Goal: Transaction & Acquisition: Obtain resource

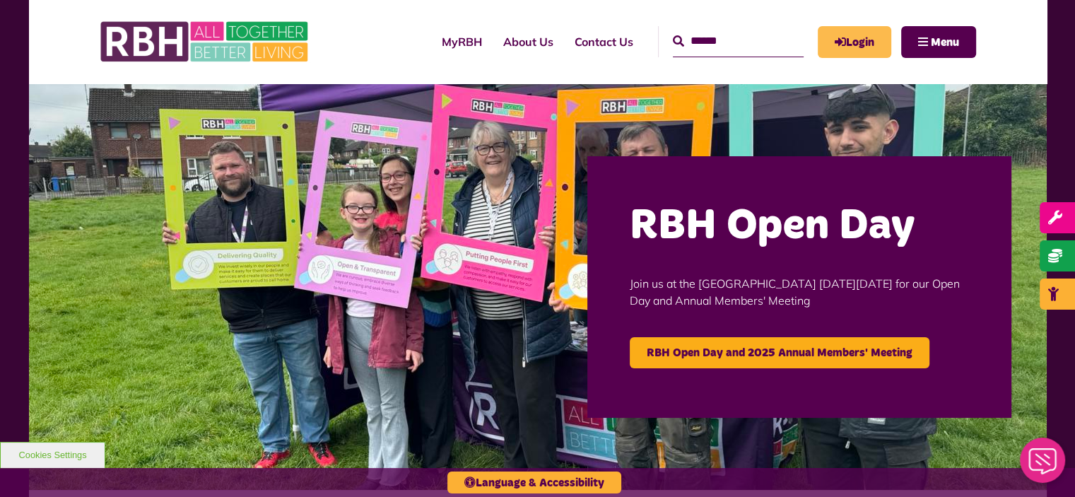
click at [825, 52] on link "Login" at bounding box center [853, 42] width 73 height 32
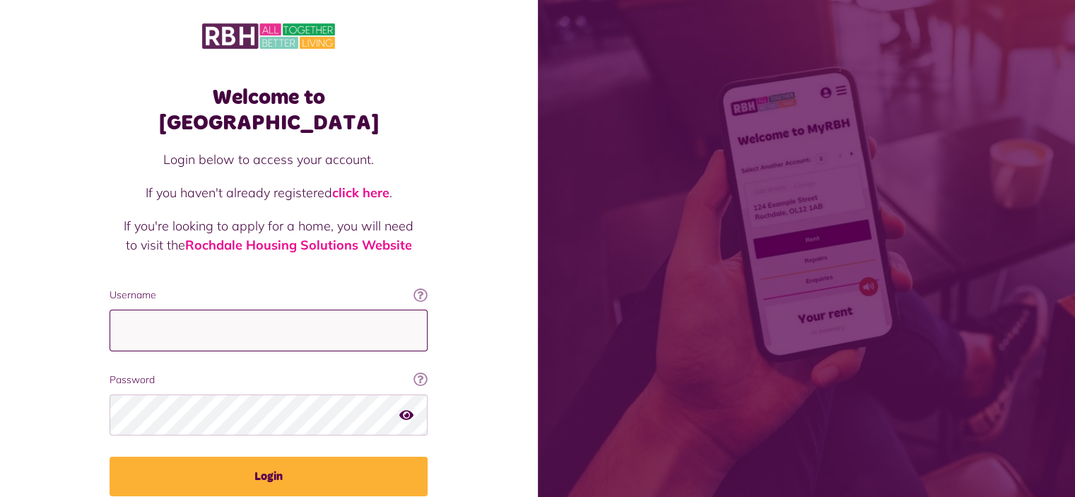
type input "**********"
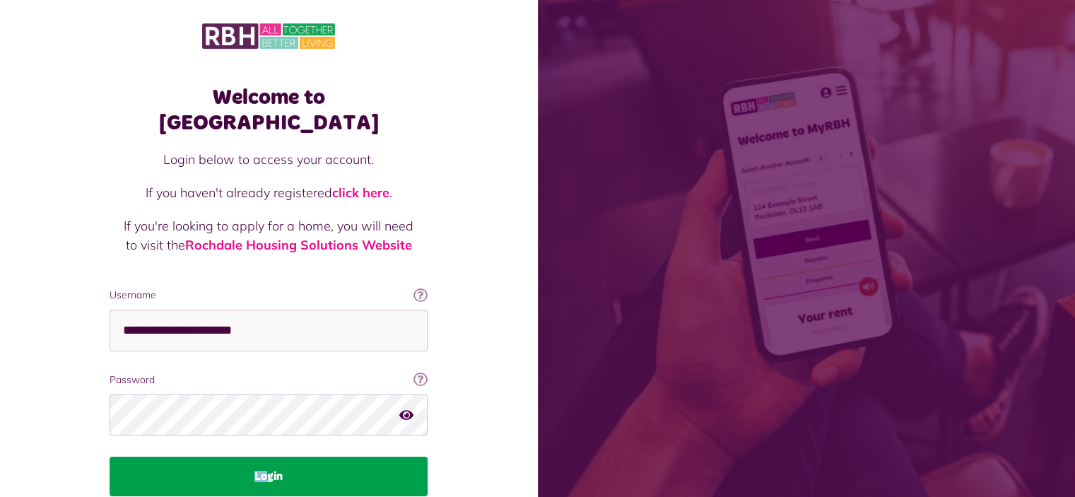
drag, startPoint x: 256, startPoint y: 423, endPoint x: 264, endPoint y: 451, distance: 29.5
click at [264, 451] on fieldset "**********" at bounding box center [269, 392] width 318 height 208
click at [264, 456] on button "Login" at bounding box center [269, 476] width 318 height 40
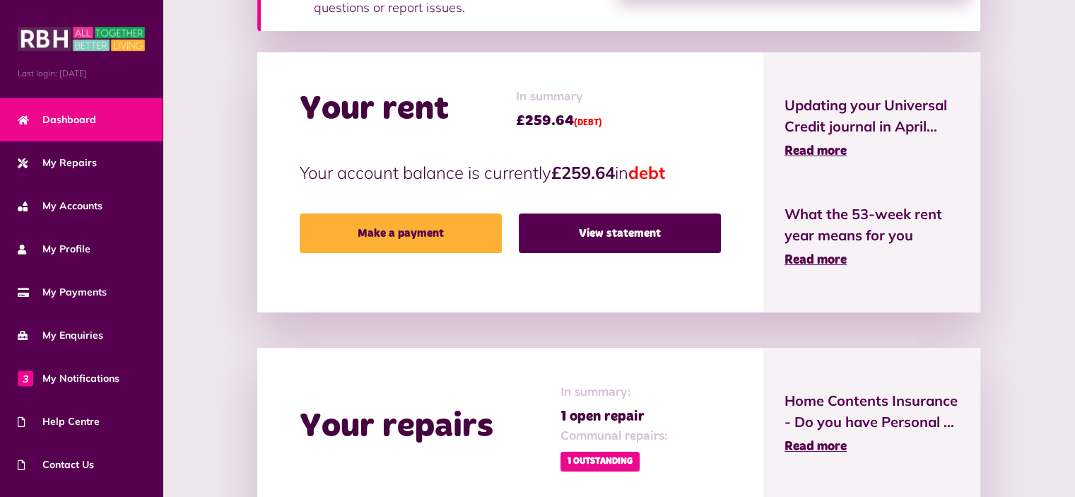
scroll to position [409, 0]
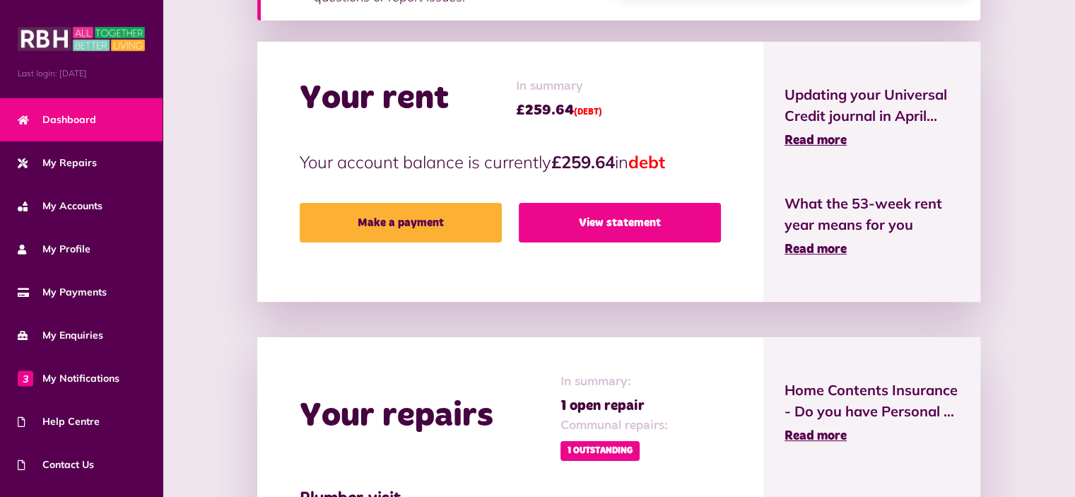
click at [584, 221] on link "View statement" at bounding box center [620, 223] width 202 height 40
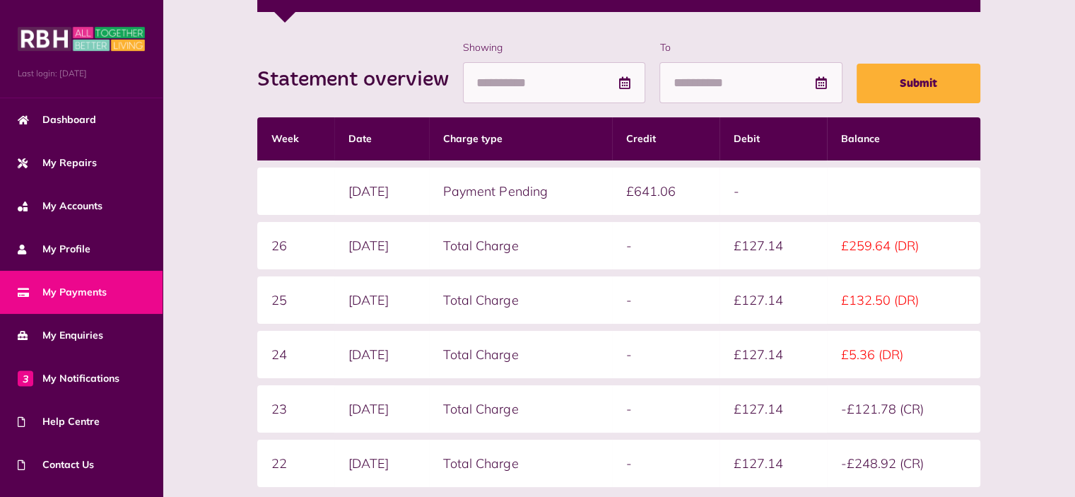
scroll to position [270, 0]
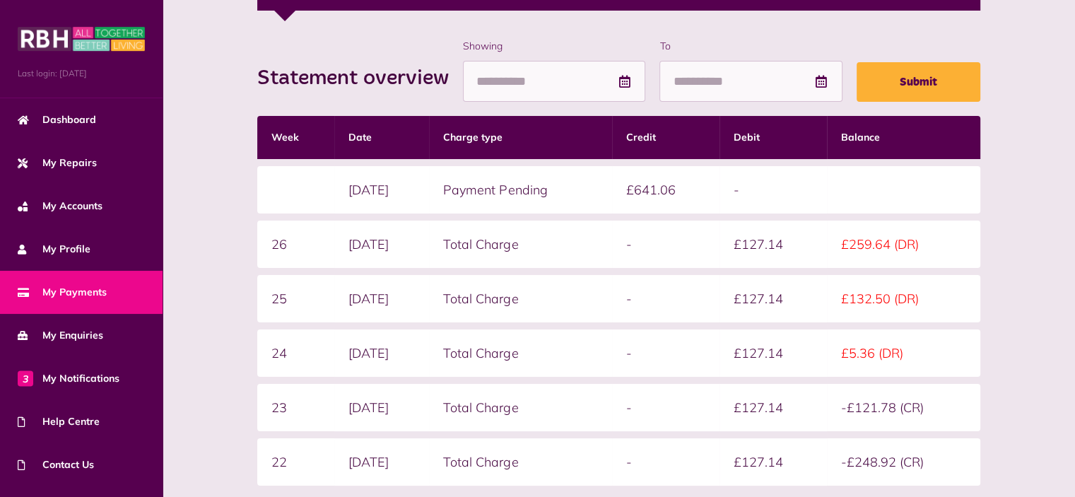
click at [235, 175] on div "Statement overview Showing To Submit Week Date Charge type Credit Debit Balance…" at bounding box center [619, 325] width 884 height 572
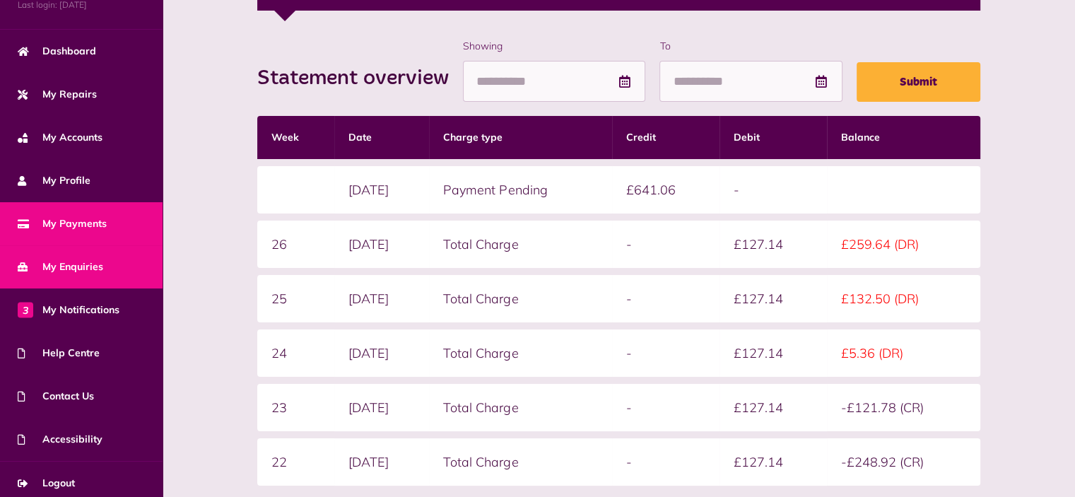
scroll to position [73, 0]
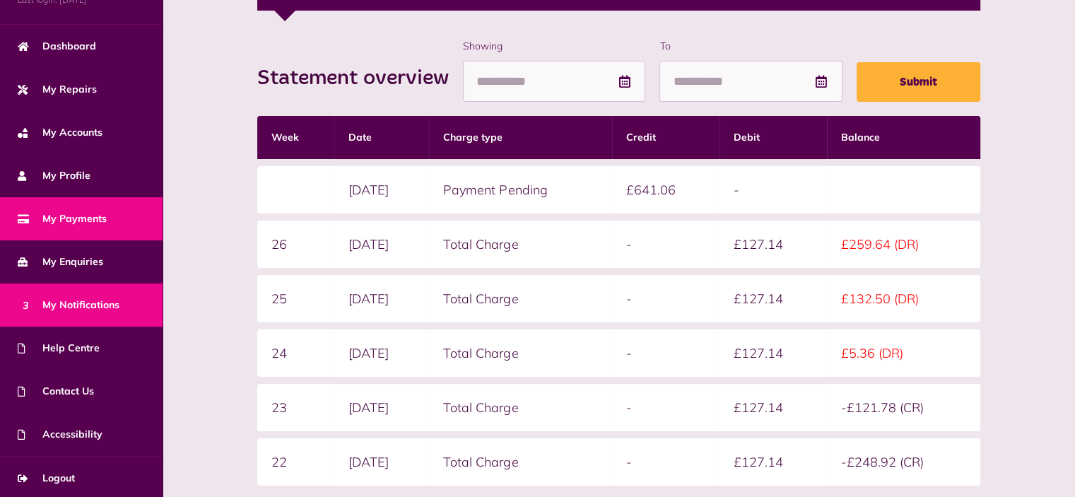
click at [129, 303] on link "3 My Notifications" at bounding box center [81, 304] width 163 height 43
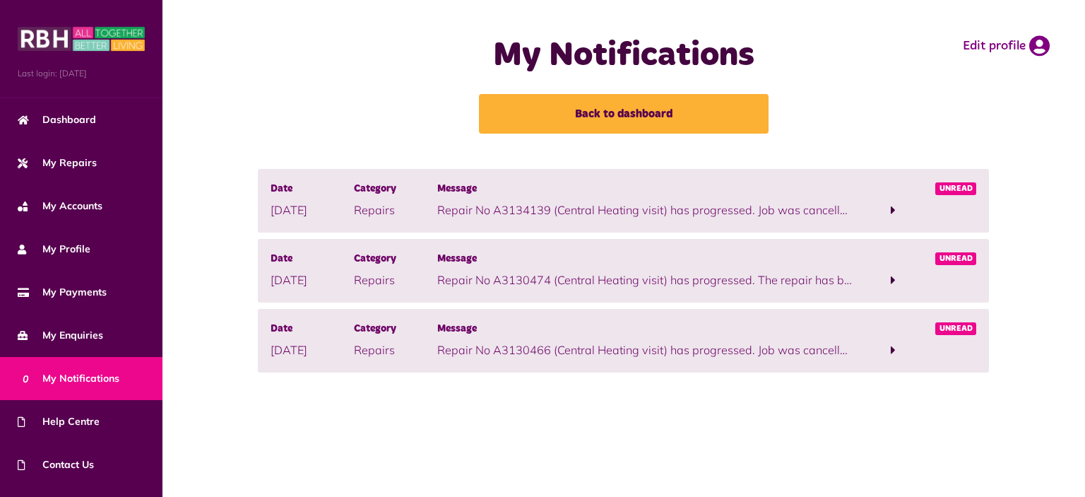
click at [887, 202] on span at bounding box center [893, 210] width 83 height 19
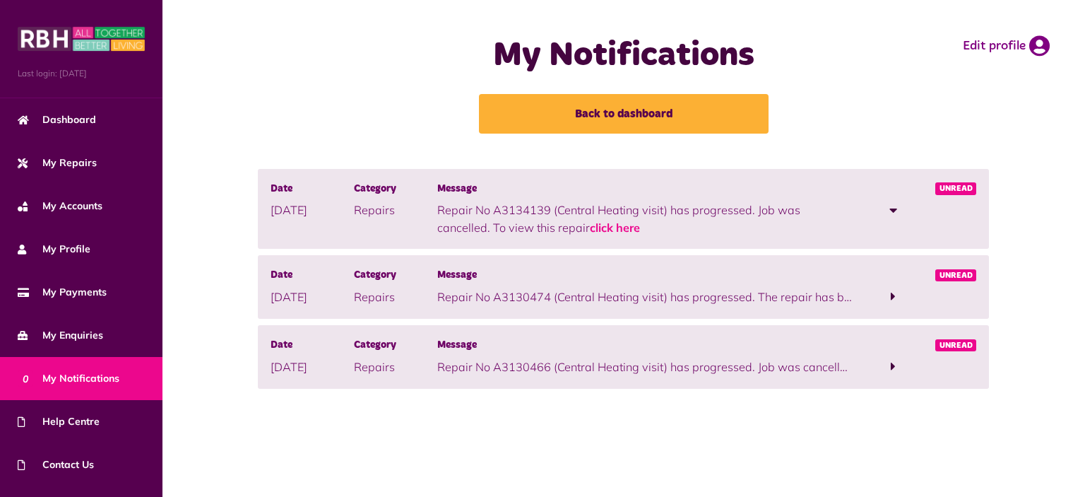
click at [892, 290] on span at bounding box center [893, 296] width 5 height 13
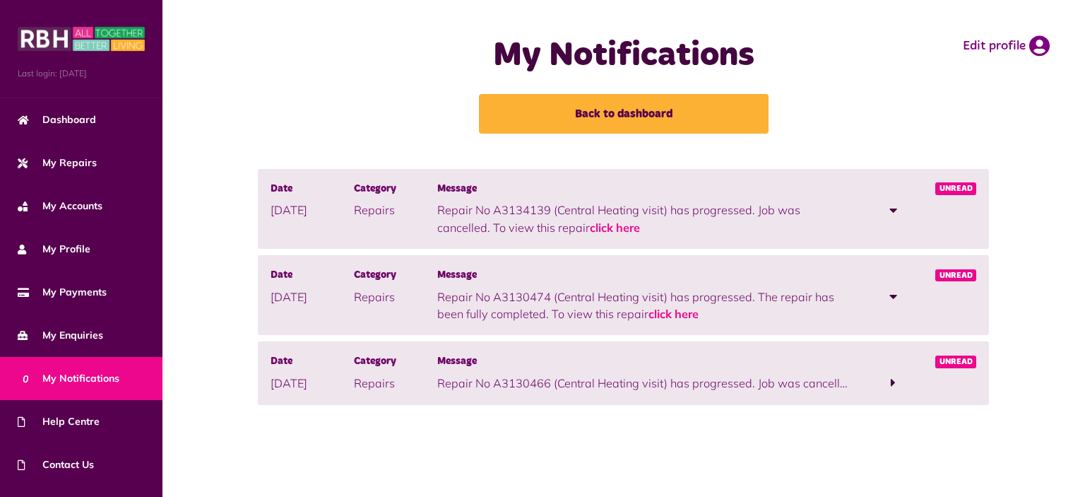
click at [873, 383] on span at bounding box center [893, 382] width 83 height 19
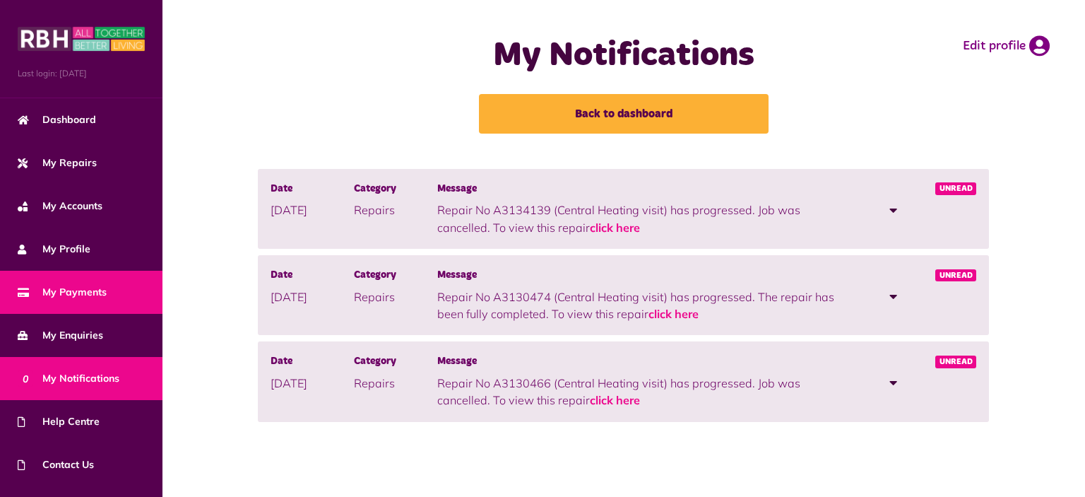
click at [142, 282] on link "My Payments" at bounding box center [81, 292] width 163 height 43
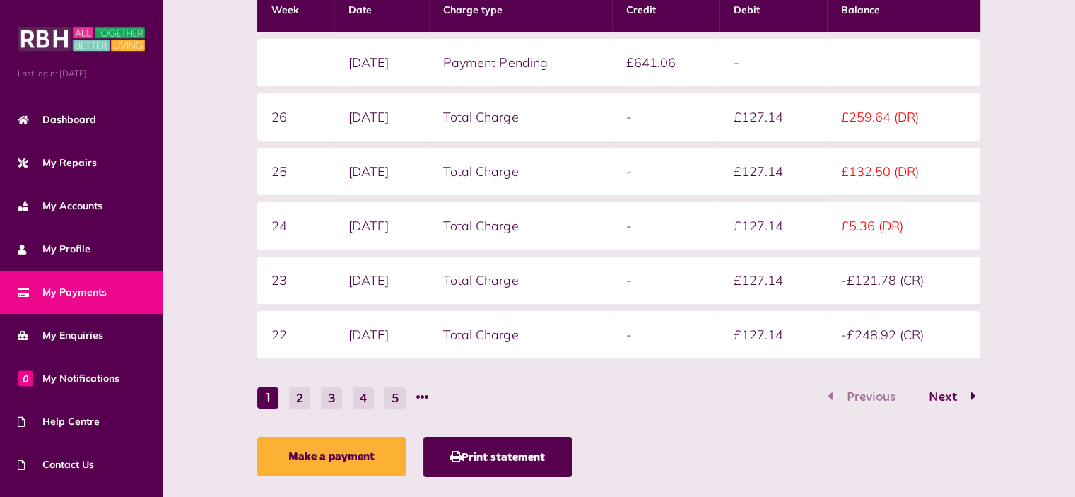
scroll to position [401, 0]
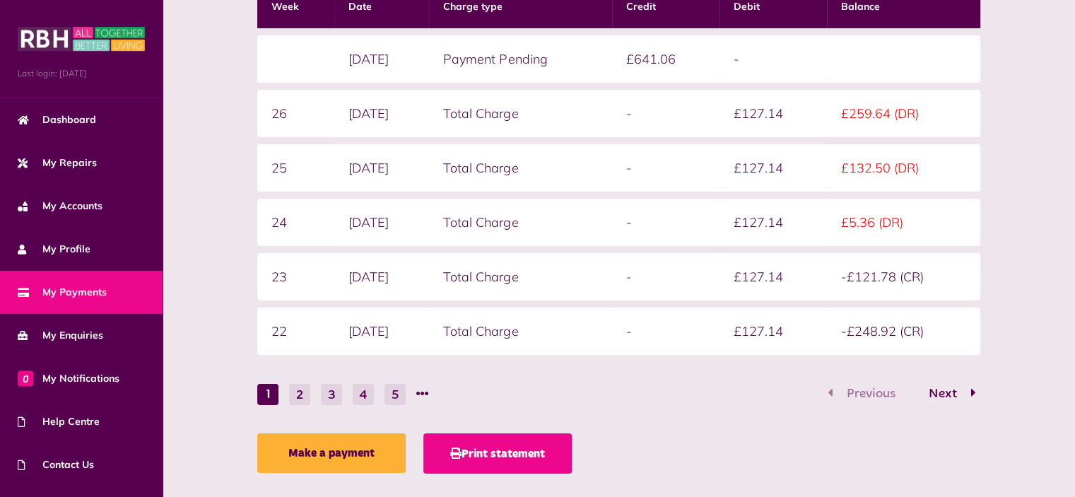
click at [544, 454] on button "Print statement" at bounding box center [497, 453] width 148 height 40
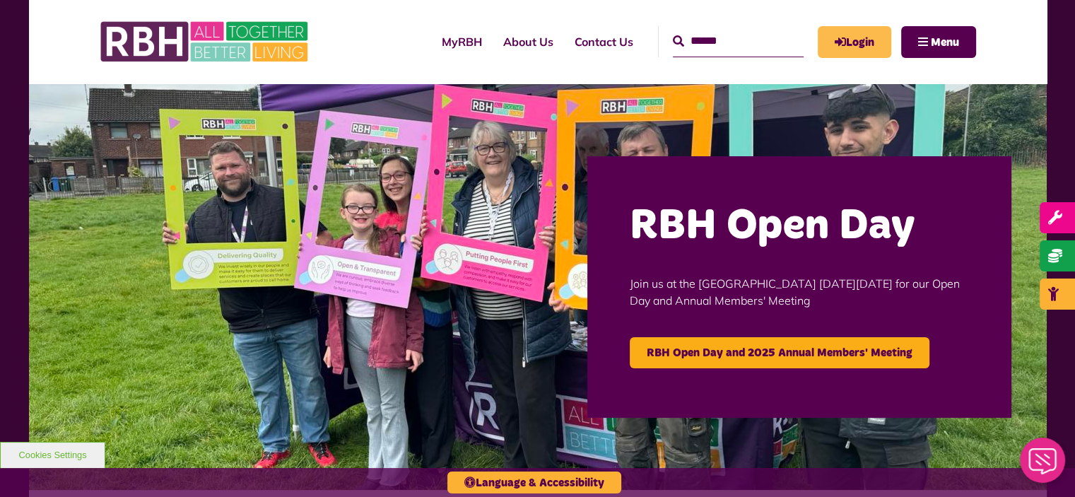
click at [823, 50] on link "Login" at bounding box center [853, 42] width 73 height 32
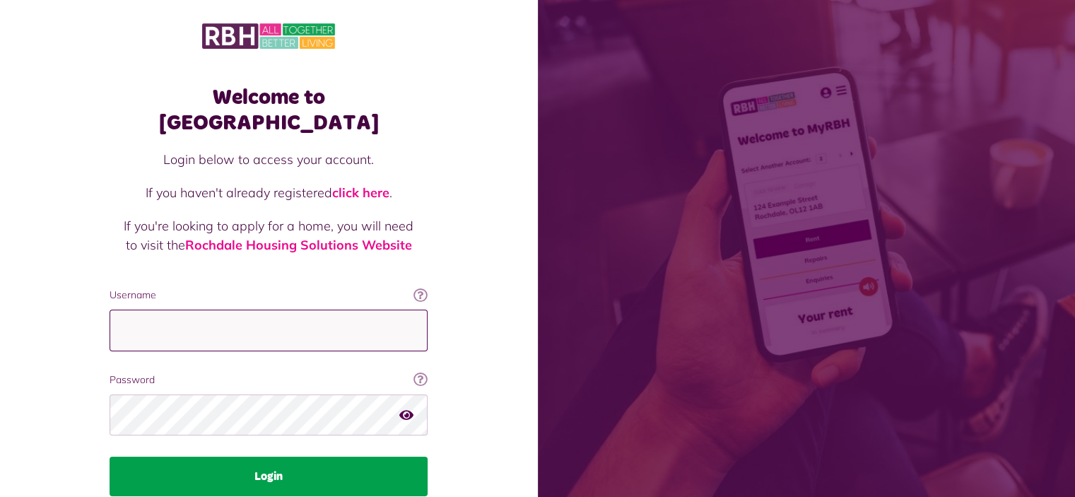
type input "**********"
click at [258, 456] on button "Login" at bounding box center [269, 476] width 318 height 40
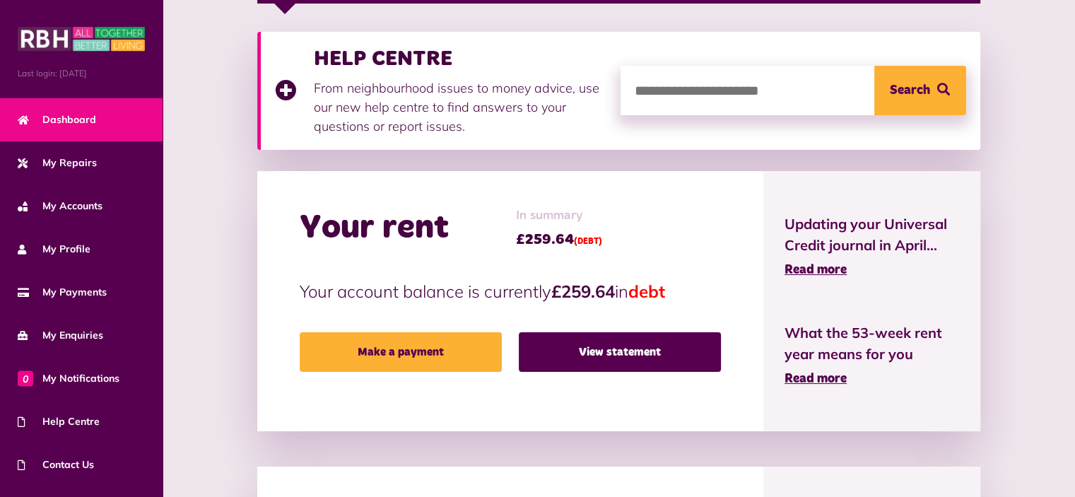
scroll to position [288, 0]
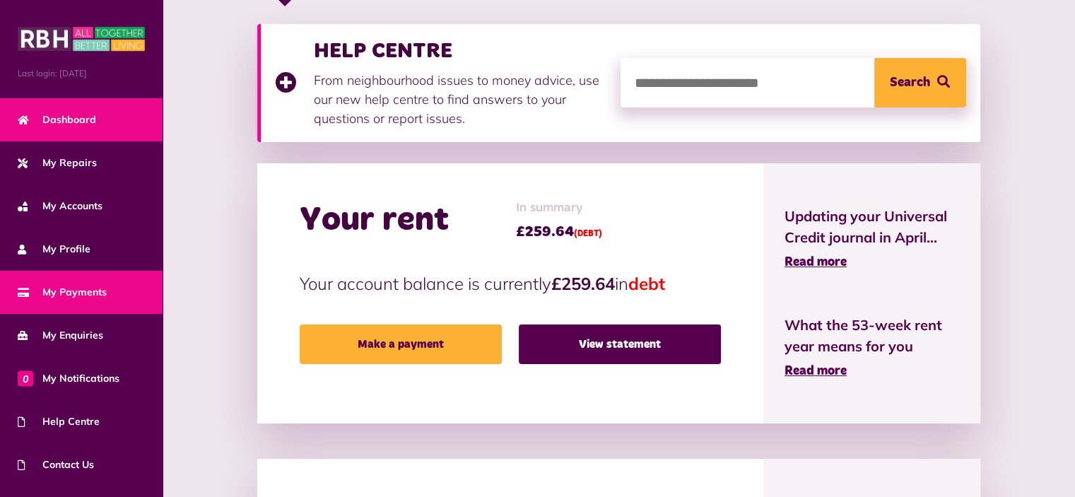
click at [71, 291] on span "My Payments" at bounding box center [62, 292] width 89 height 15
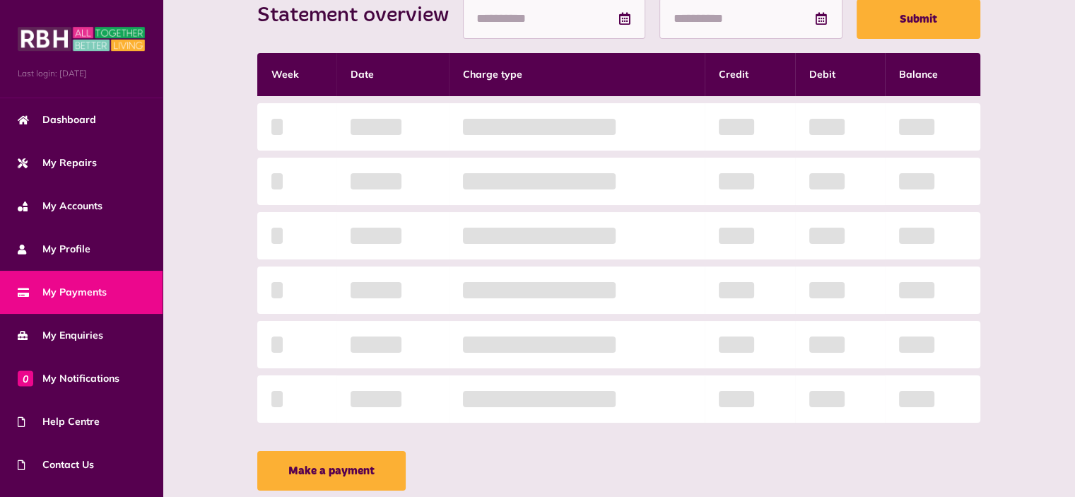
scroll to position [373, 0]
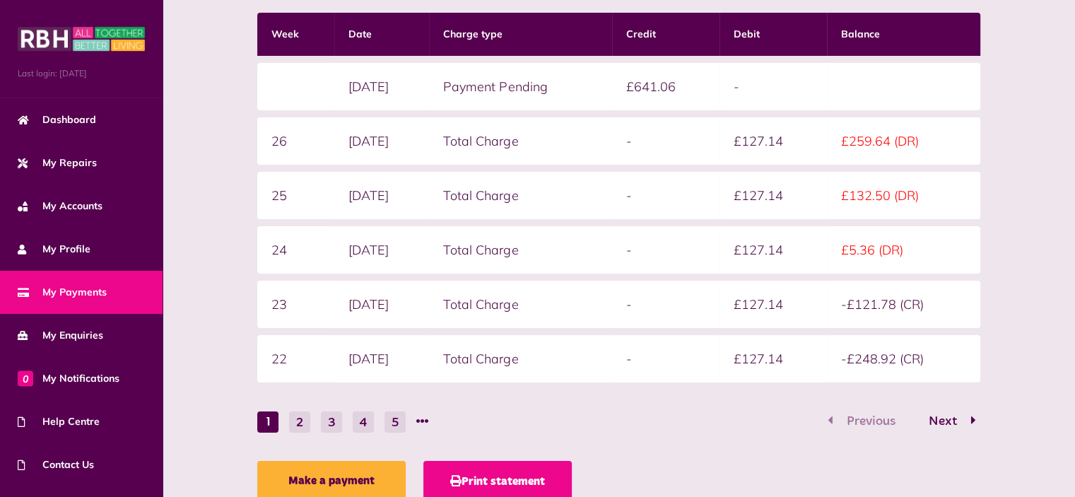
click at [554, 473] on button "Print statement" at bounding box center [497, 481] width 148 height 40
